Goal: Register for event/course

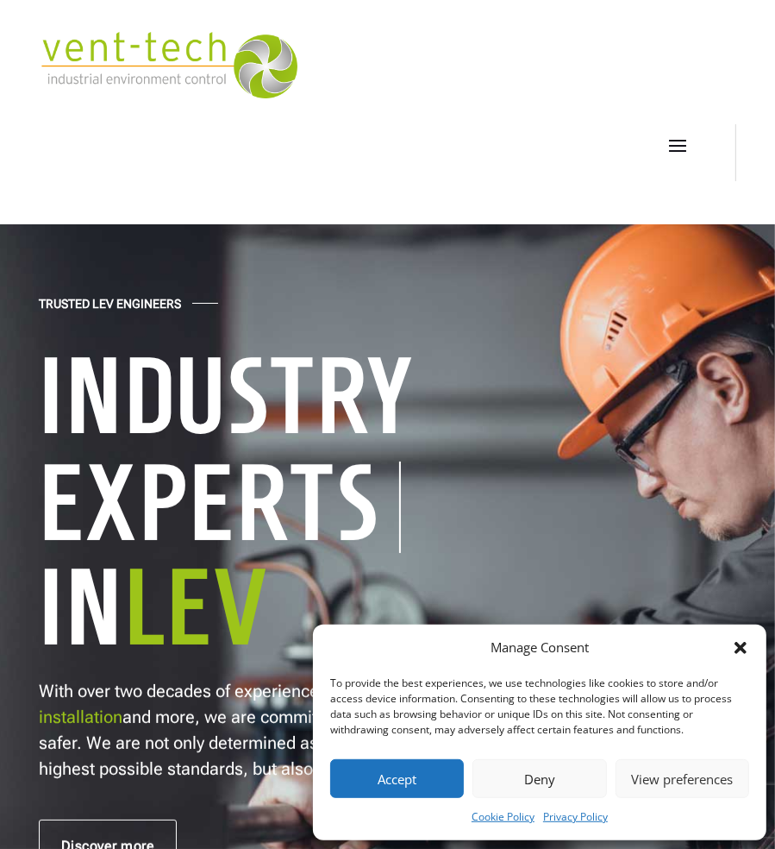
click at [511, 781] on button "Deny" at bounding box center [540, 778] width 134 height 39
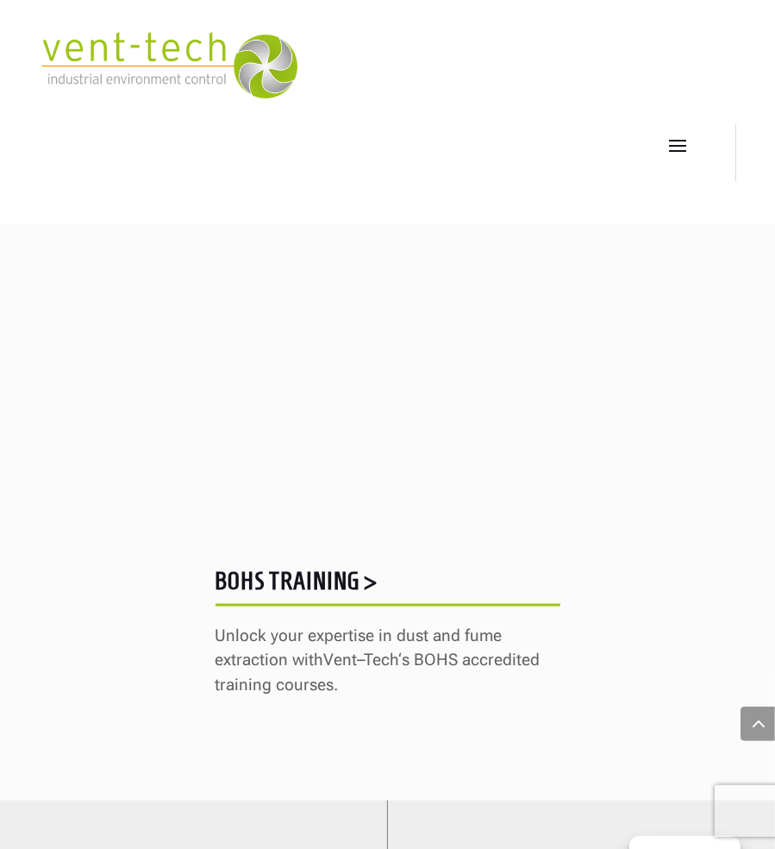
scroll to position [5318, 0]
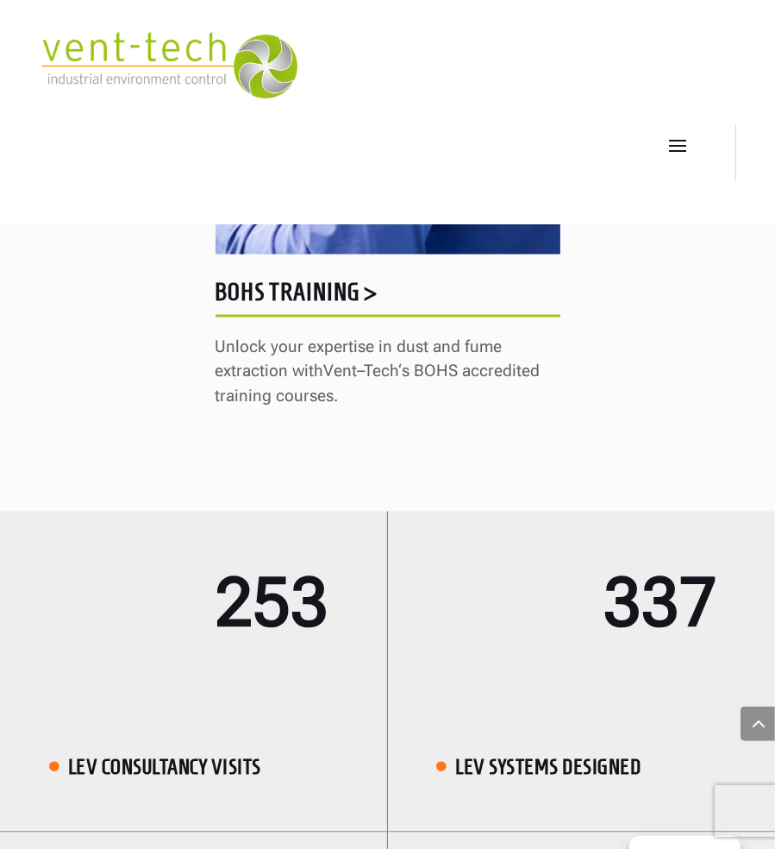
click at [335, 279] on h5 "BOHS Training >" at bounding box center [388, 296] width 345 height 34
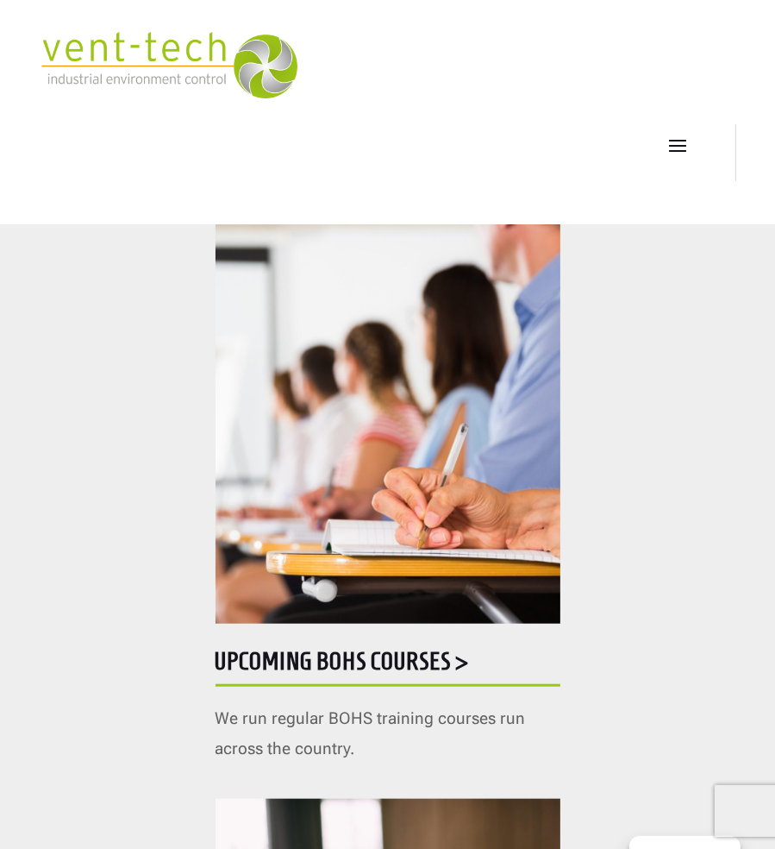
scroll to position [718, 0]
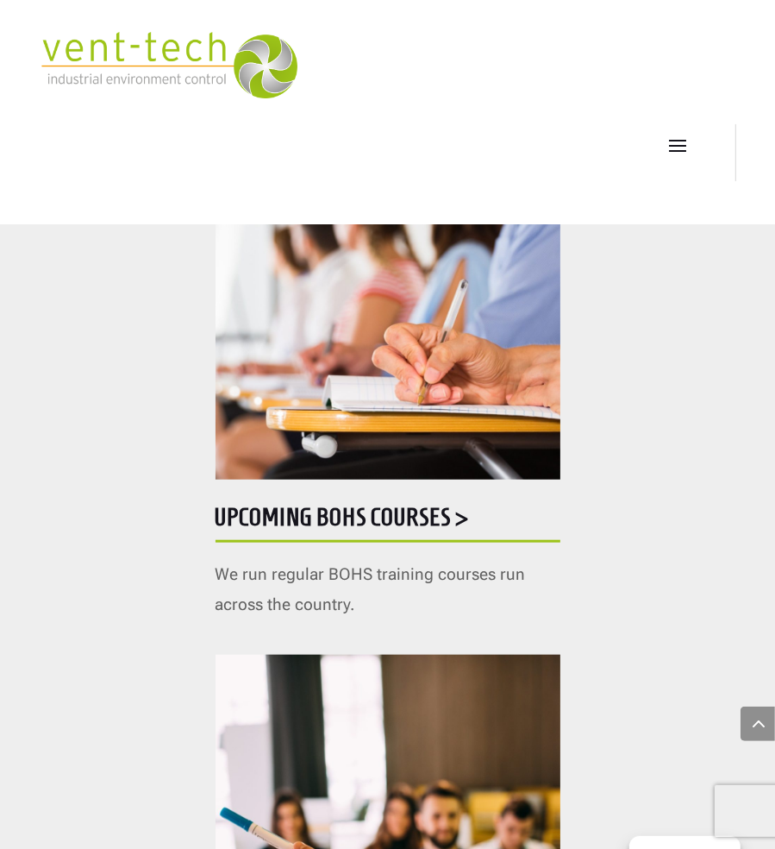
click at [411, 517] on h5 "Upcoming BOHS courses >" at bounding box center [388, 522] width 345 height 34
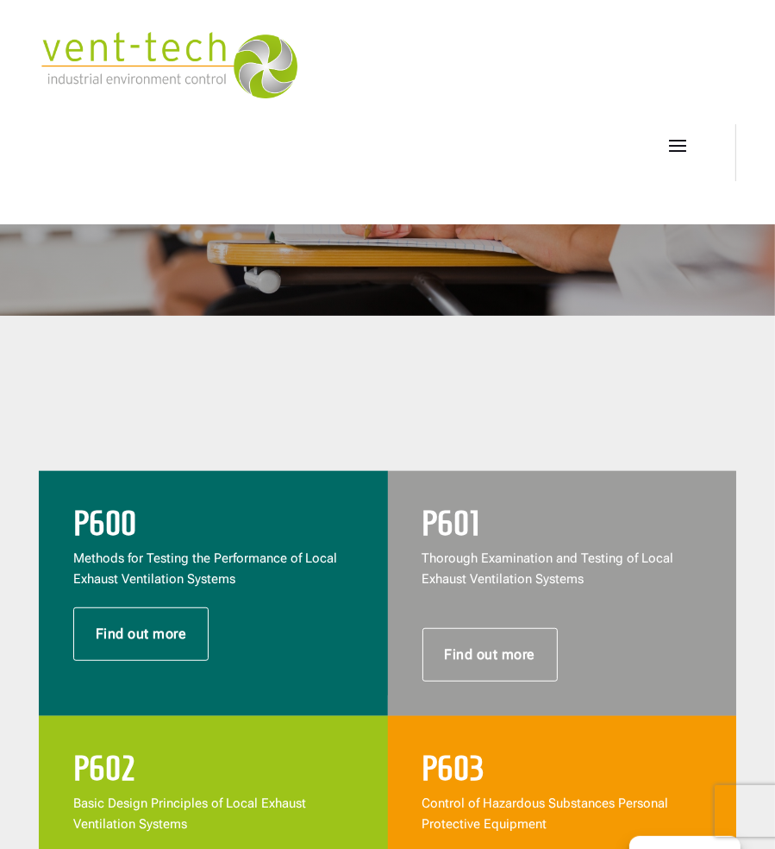
scroll to position [431, 0]
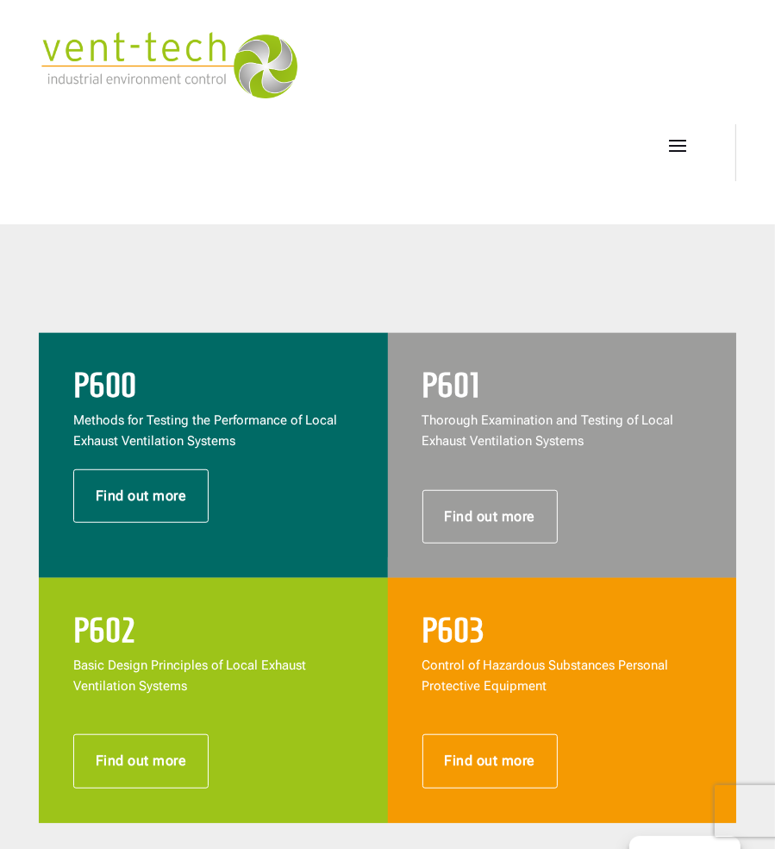
click at [483, 506] on link "Find out more" at bounding box center [491, 516] width 136 height 53
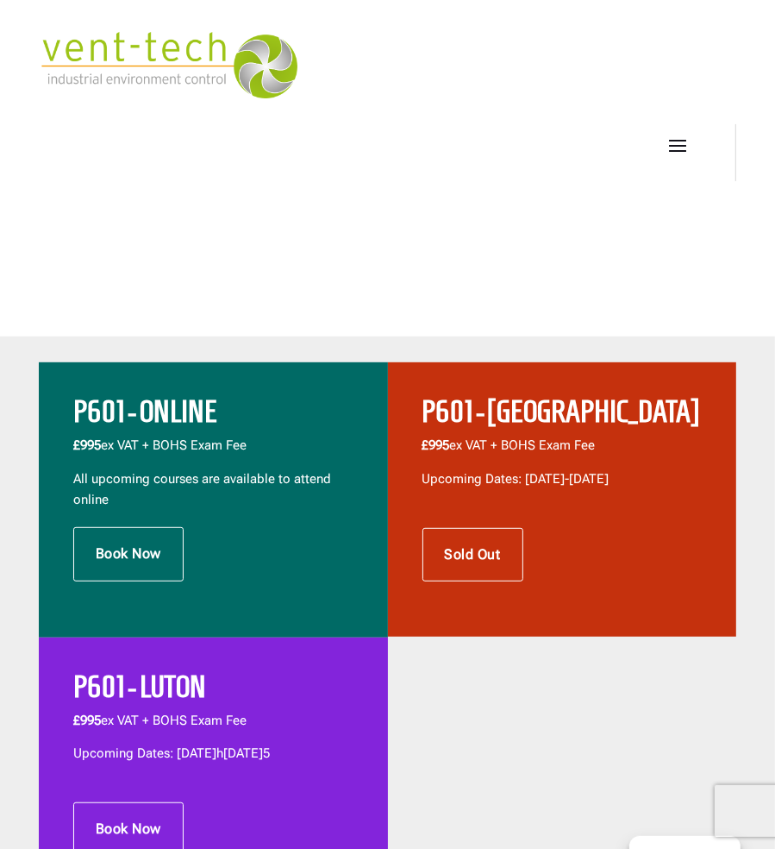
scroll to position [287, 0]
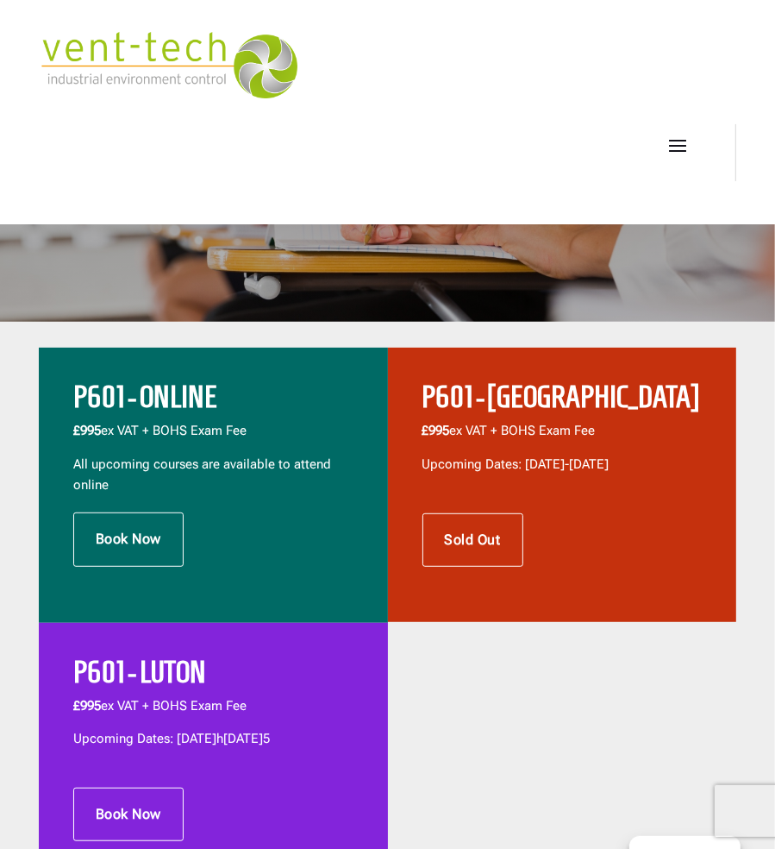
click at [144, 544] on link "Book Now" at bounding box center [128, 538] width 110 height 53
